Goal: Task Accomplishment & Management: Manage account settings

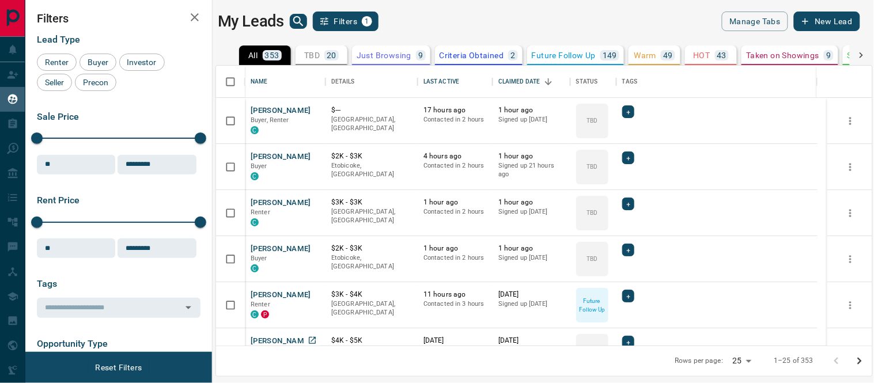
scroll to position [128, 0]
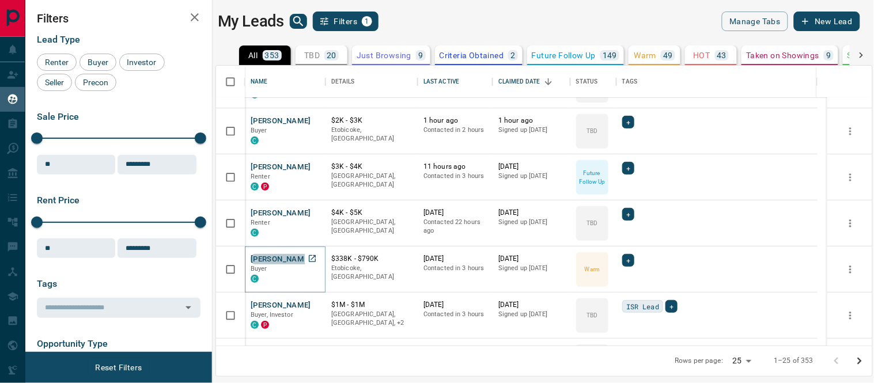
click at [278, 260] on button "[PERSON_NAME]" at bounding box center [281, 259] width 61 height 11
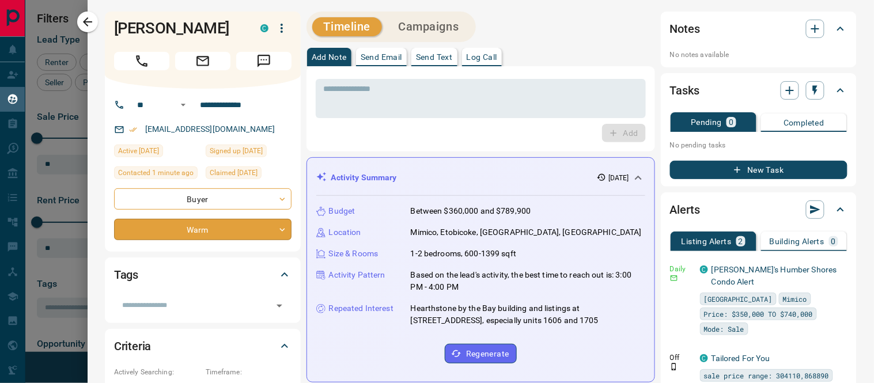
click at [278, 231] on body "Lead Transfers Claim Leads My Leads Tasks Opportunities Deals Campaigns Automat…" at bounding box center [437, 184] width 874 height 369
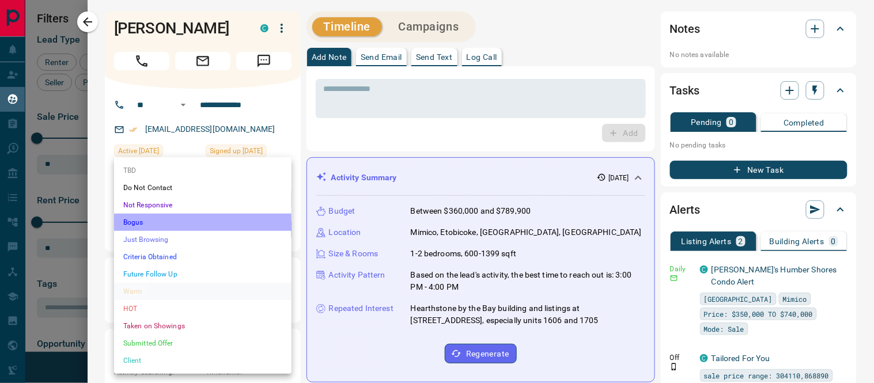
click at [142, 222] on li "Bogus" at bounding box center [203, 222] width 178 height 17
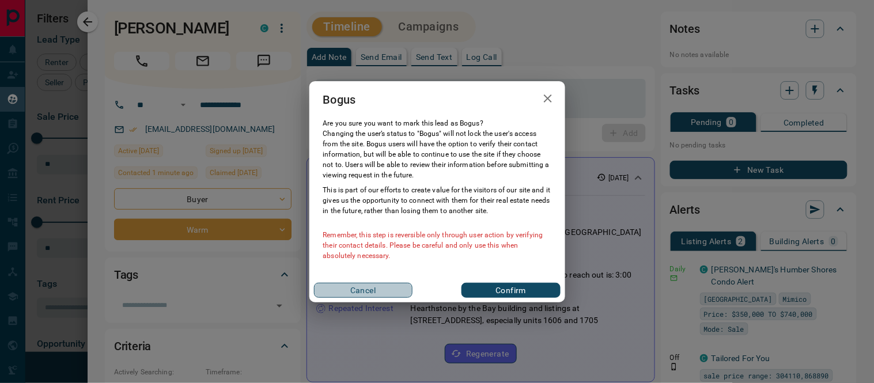
click at [350, 289] on button "Cancel" at bounding box center [363, 290] width 99 height 15
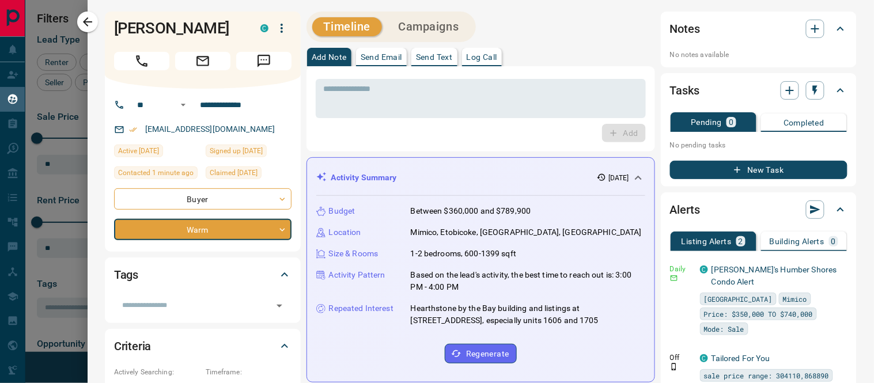
click at [485, 58] on p "Log Call" at bounding box center [482, 57] width 31 height 8
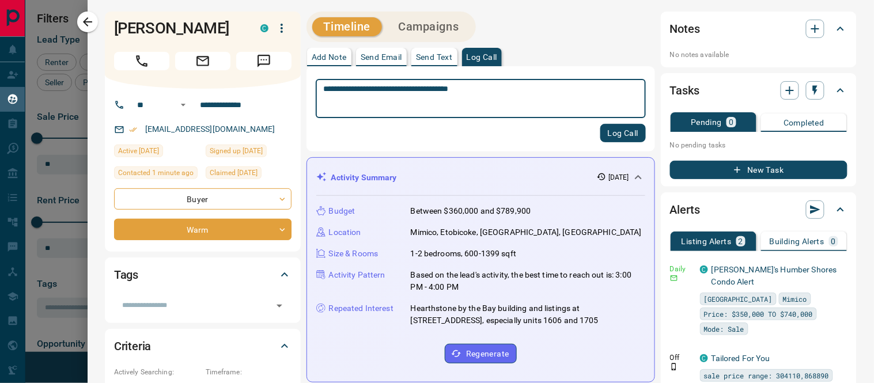
type textarea "**********"
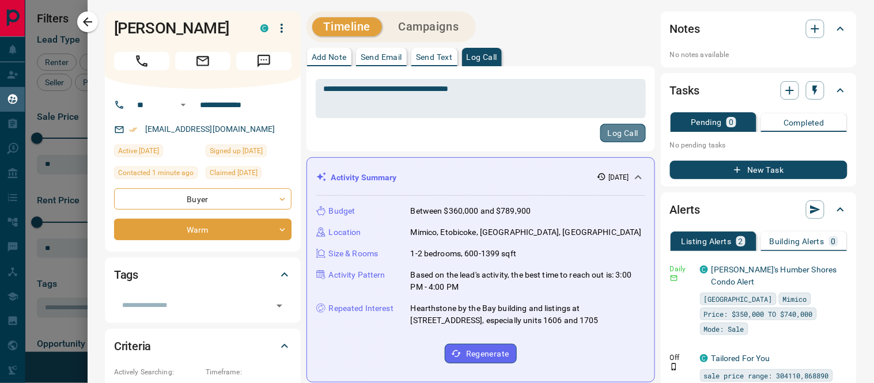
click at [629, 136] on button "Log Call" at bounding box center [624, 133] width 46 height 18
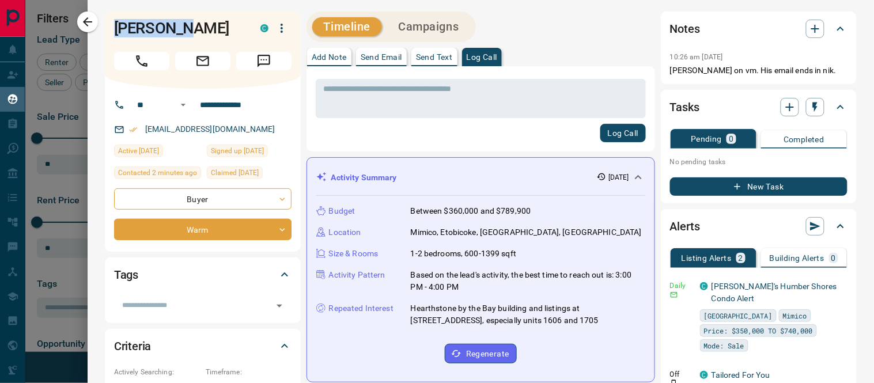
drag, startPoint x: 192, startPoint y: 27, endPoint x: 107, endPoint y: 21, distance: 85.5
click at [107, 21] on div "[PERSON_NAME] C" at bounding box center [203, 50] width 196 height 77
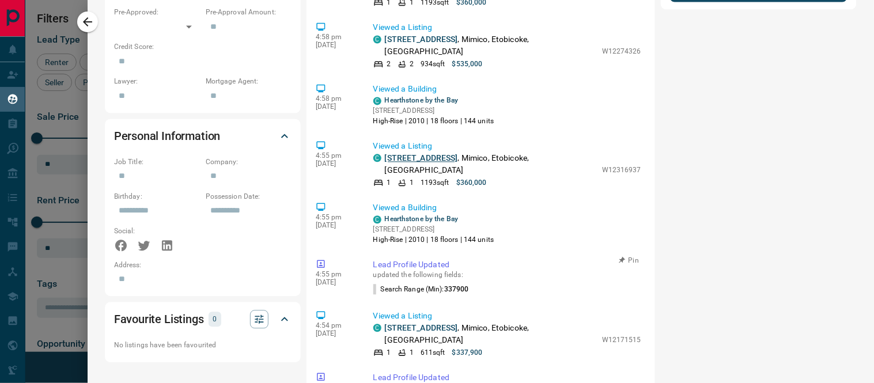
scroll to position [1024, 0]
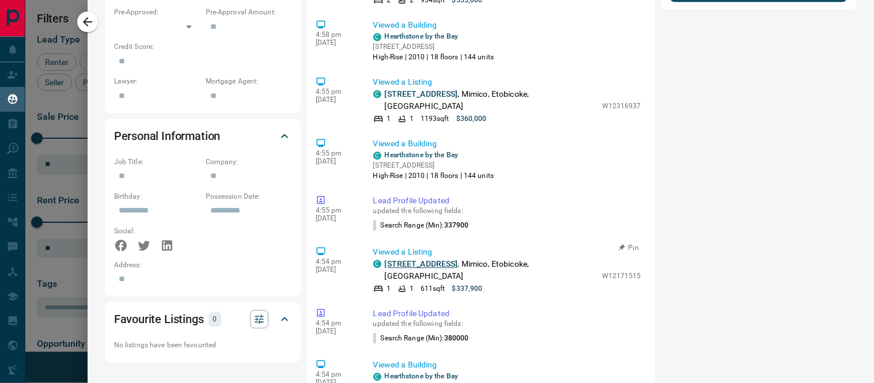
click at [447, 259] on link "[STREET_ADDRESS]" at bounding box center [421, 263] width 73 height 9
click at [413, 89] on link "[STREET_ADDRESS]" at bounding box center [421, 93] width 73 height 9
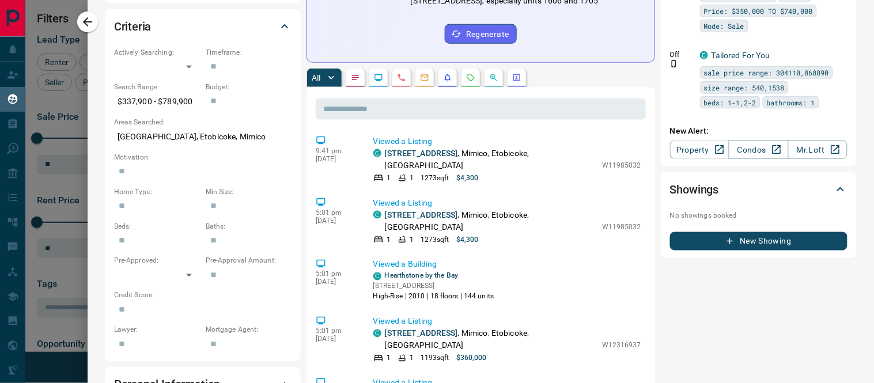
scroll to position [0, 0]
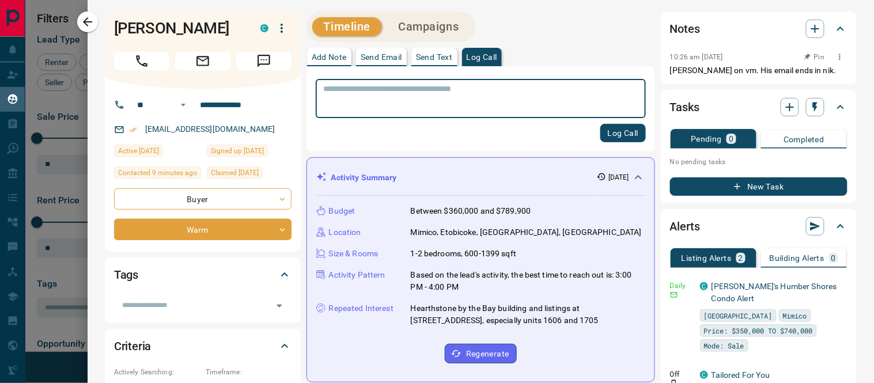
click at [836, 58] on icon "button" at bounding box center [840, 56] width 9 height 9
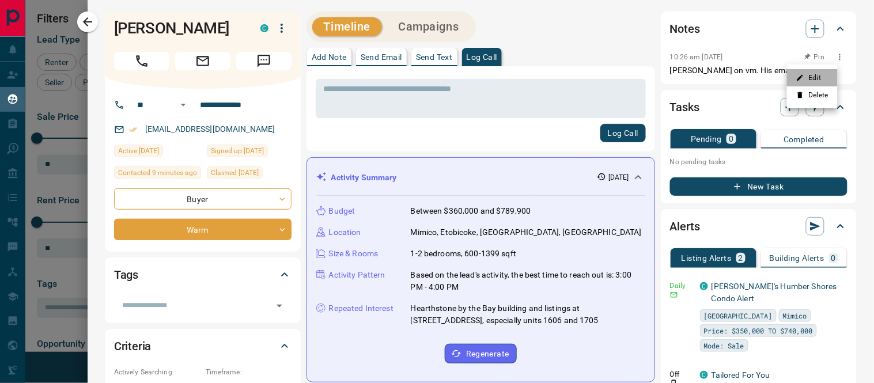
click at [816, 78] on li "Edit" at bounding box center [812, 77] width 51 height 17
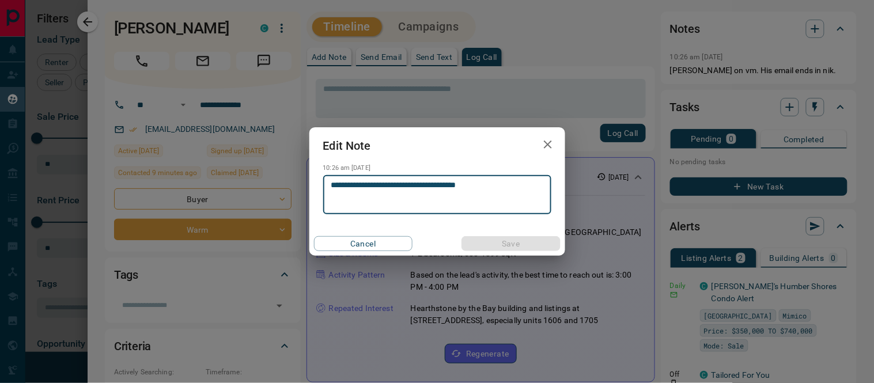
click at [384, 184] on textarea "**********" at bounding box center [437, 194] width 212 height 29
click at [514, 186] on textarea "**********" at bounding box center [437, 194] width 212 height 29
type textarea "**********"
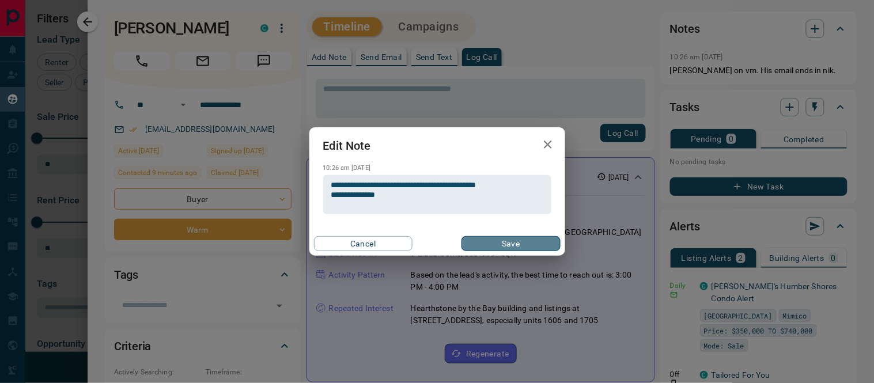
click at [525, 248] on button "Save" at bounding box center [511, 243] width 99 height 15
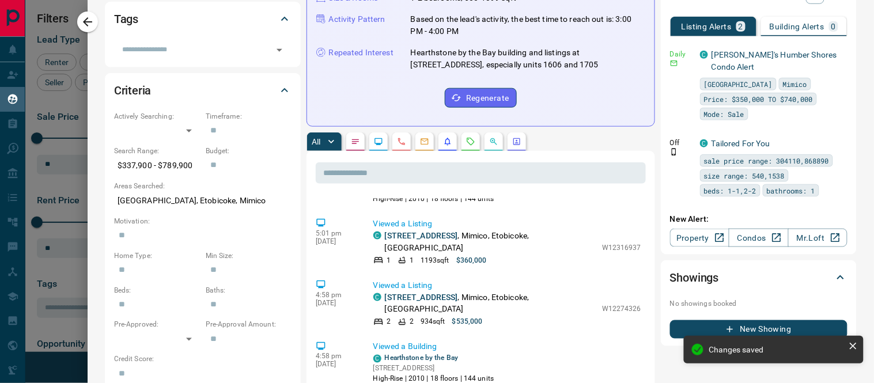
scroll to position [1298, 0]
